Goal: Transaction & Acquisition: Purchase product/service

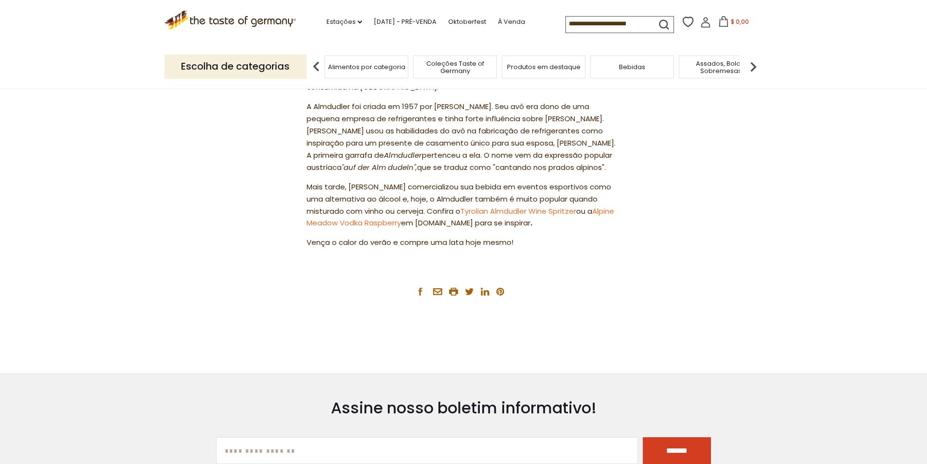
scroll to position [201, 0]
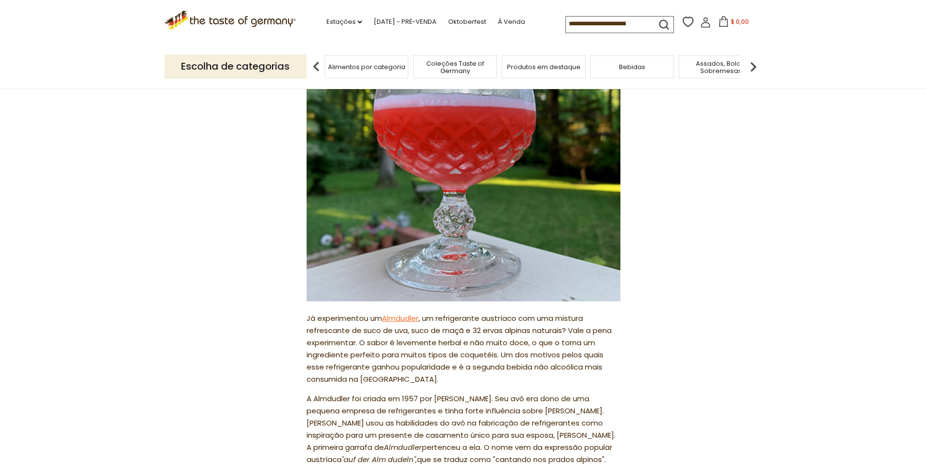
click at [390, 317] on font "Almdudler" at bounding box center [400, 318] width 36 height 10
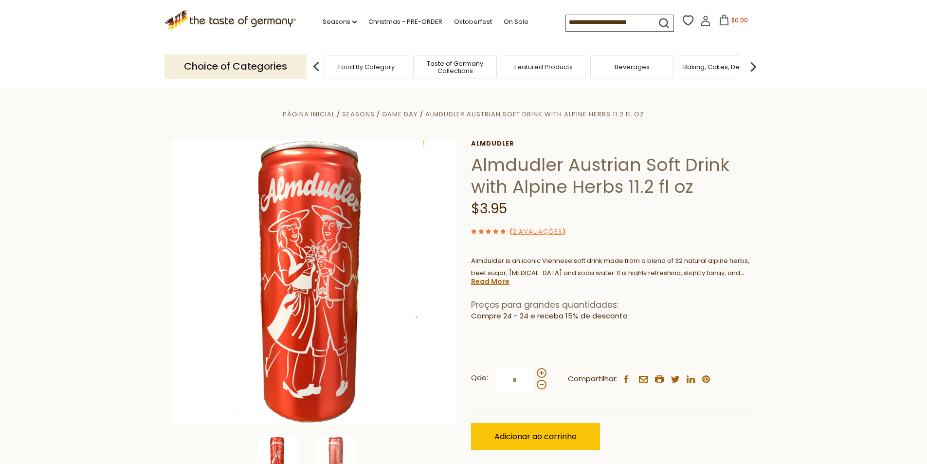
click at [860, 168] on section "Página inicial Seasons Game Day Almdudler Austrian Soft Drink with Alpine Herbs…" at bounding box center [463, 328] width 927 height 478
